Goal: Task Accomplishment & Management: Use online tool/utility

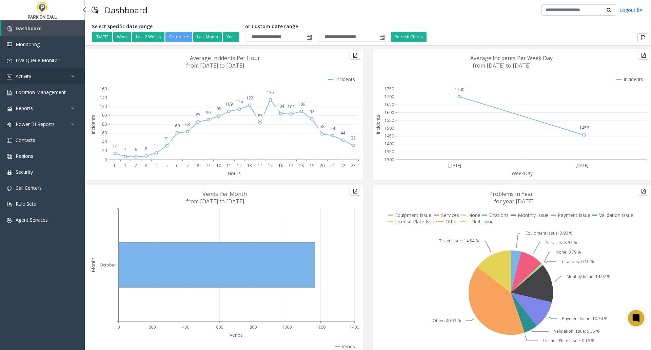
click at [53, 77] on link "Activity" at bounding box center [42, 76] width 85 height 16
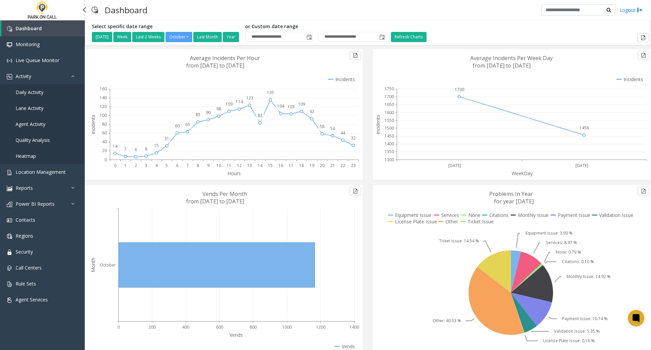
click at [35, 123] on span "Agent Activity" at bounding box center [31, 124] width 30 height 6
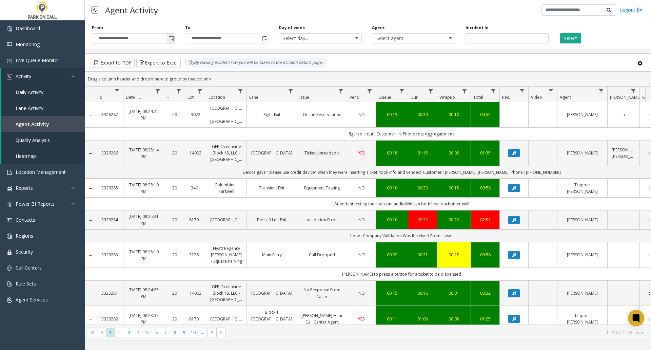
click at [173, 38] on span "Toggle popup" at bounding box center [171, 38] width 5 height 5
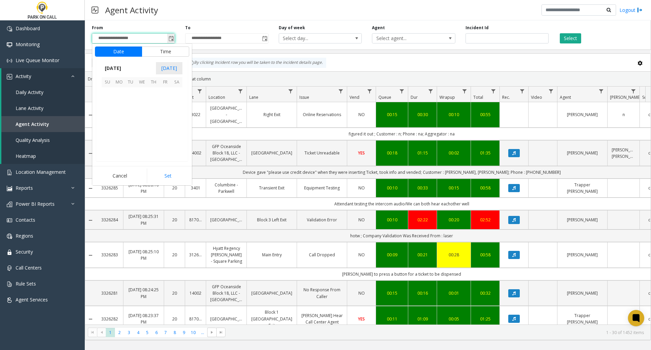
scroll to position [121827, 0]
click at [124, 70] on span "[DATE]" at bounding box center [113, 68] width 22 height 10
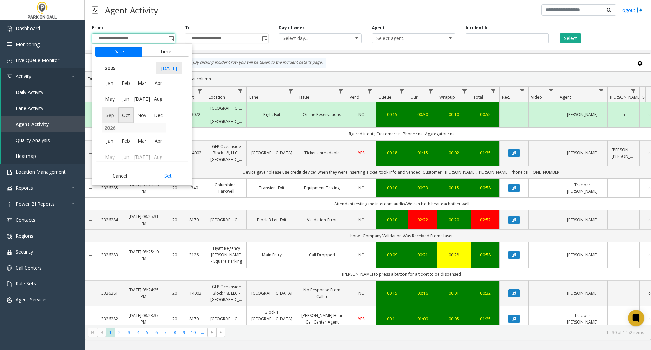
click at [110, 120] on span "Sep" at bounding box center [110, 115] width 16 height 16
click at [152, 93] on span "4" at bounding box center [154, 93] width 12 height 12
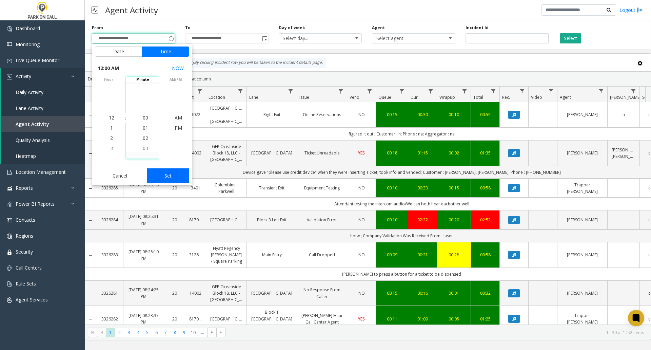
click at [166, 176] on button "Set" at bounding box center [168, 175] width 43 height 15
type input "**********"
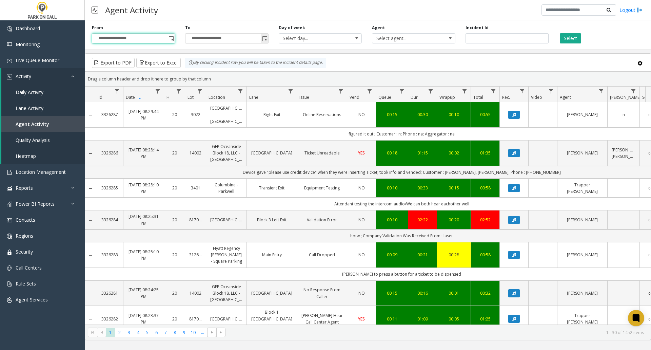
click at [265, 36] on span "Toggle popup" at bounding box center [264, 38] width 5 height 5
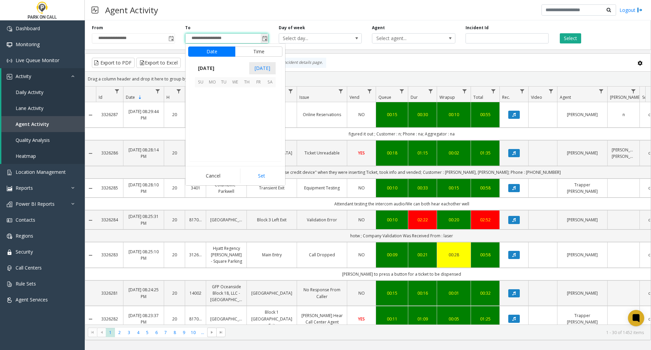
scroll to position [10, 0]
click at [265, 36] on span "Toggle popup" at bounding box center [264, 38] width 5 height 5
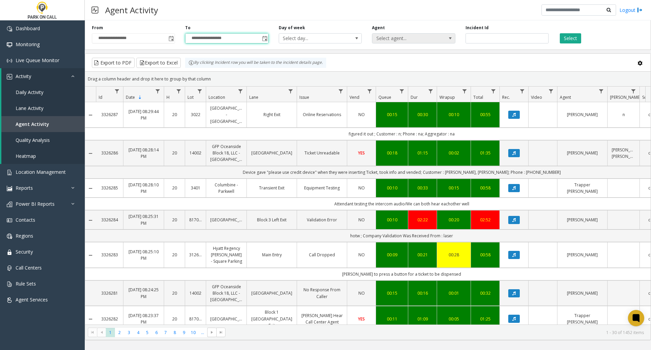
click at [445, 41] on span "Select agent..." at bounding box center [413, 38] width 83 height 10
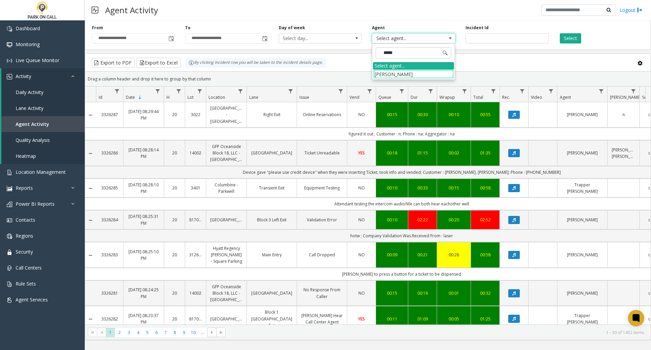
type input "******"
click at [426, 72] on li "[PERSON_NAME]" at bounding box center [413, 74] width 81 height 9
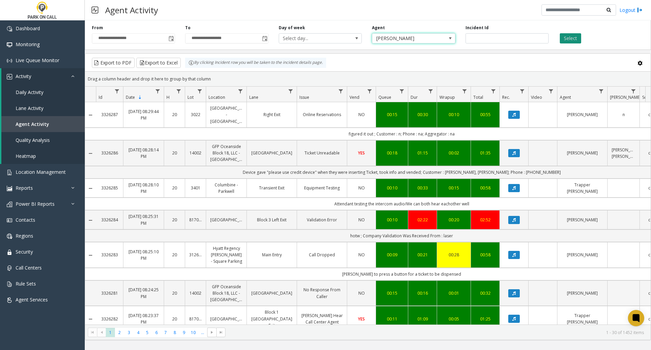
click at [570, 37] on button "Select" at bounding box center [570, 38] width 21 height 10
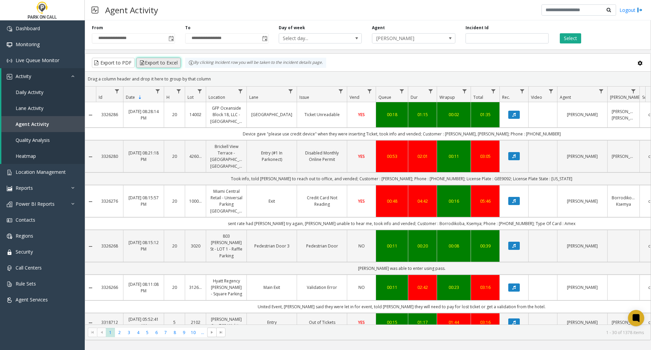
click at [156, 64] on button "Export to Excel" at bounding box center [158, 63] width 44 height 10
